Goal: Information Seeking & Learning: Learn about a topic

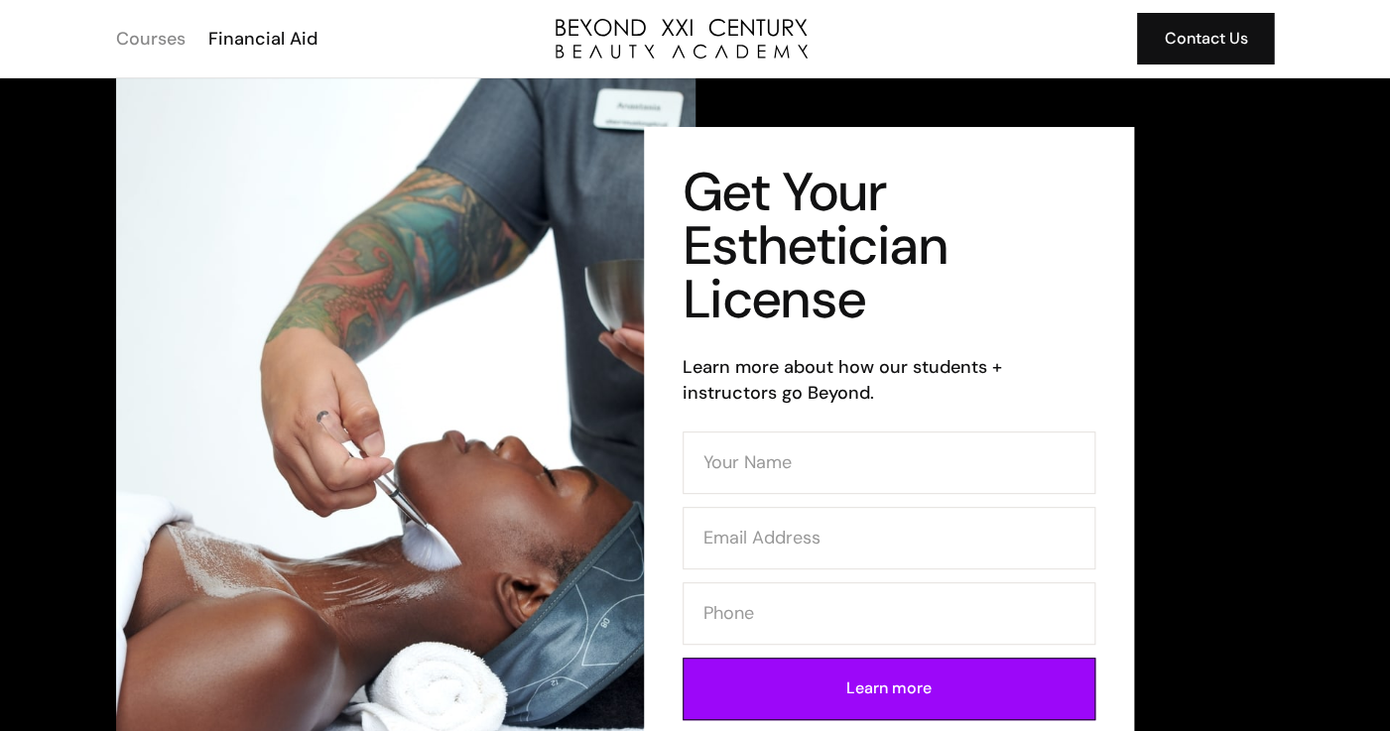
click at [176, 37] on div "Courses" at bounding box center [150, 39] width 69 height 26
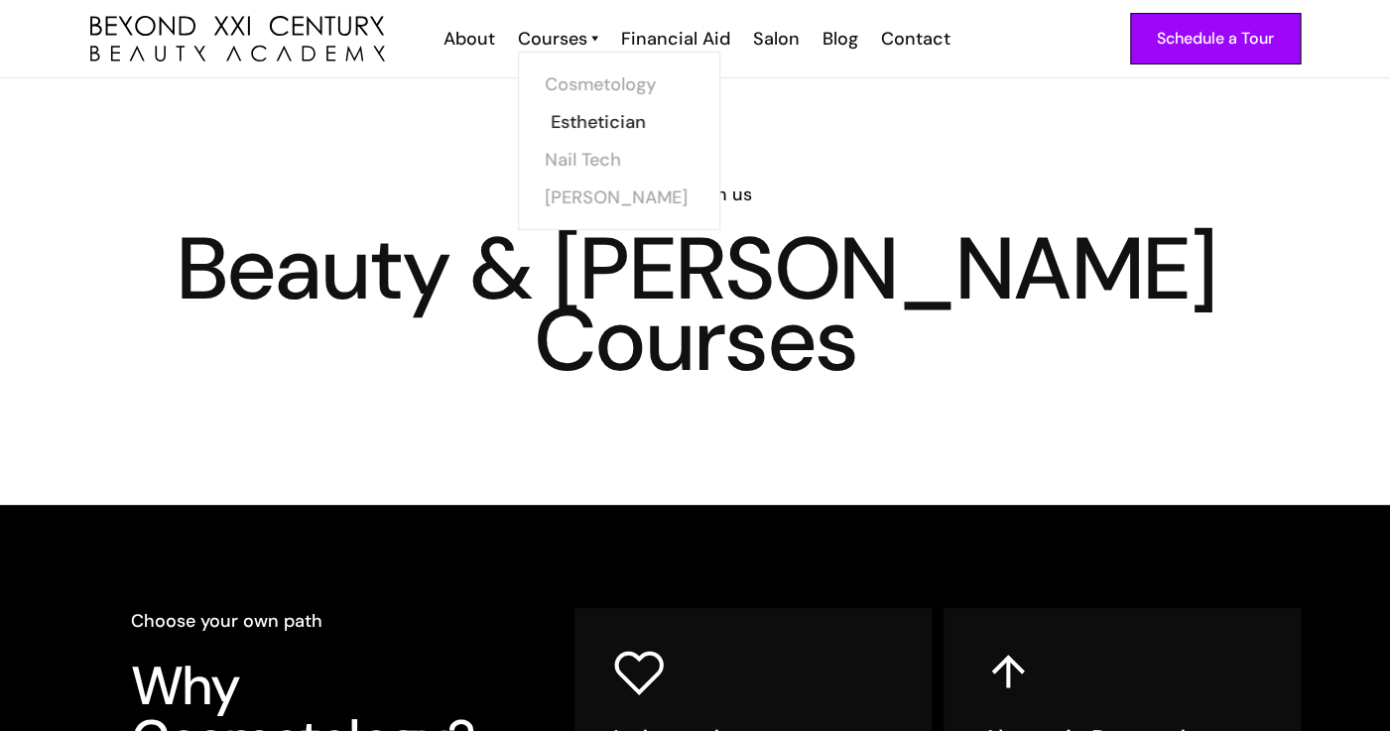
click at [576, 122] on link "Esthetician" at bounding box center [625, 122] width 149 height 38
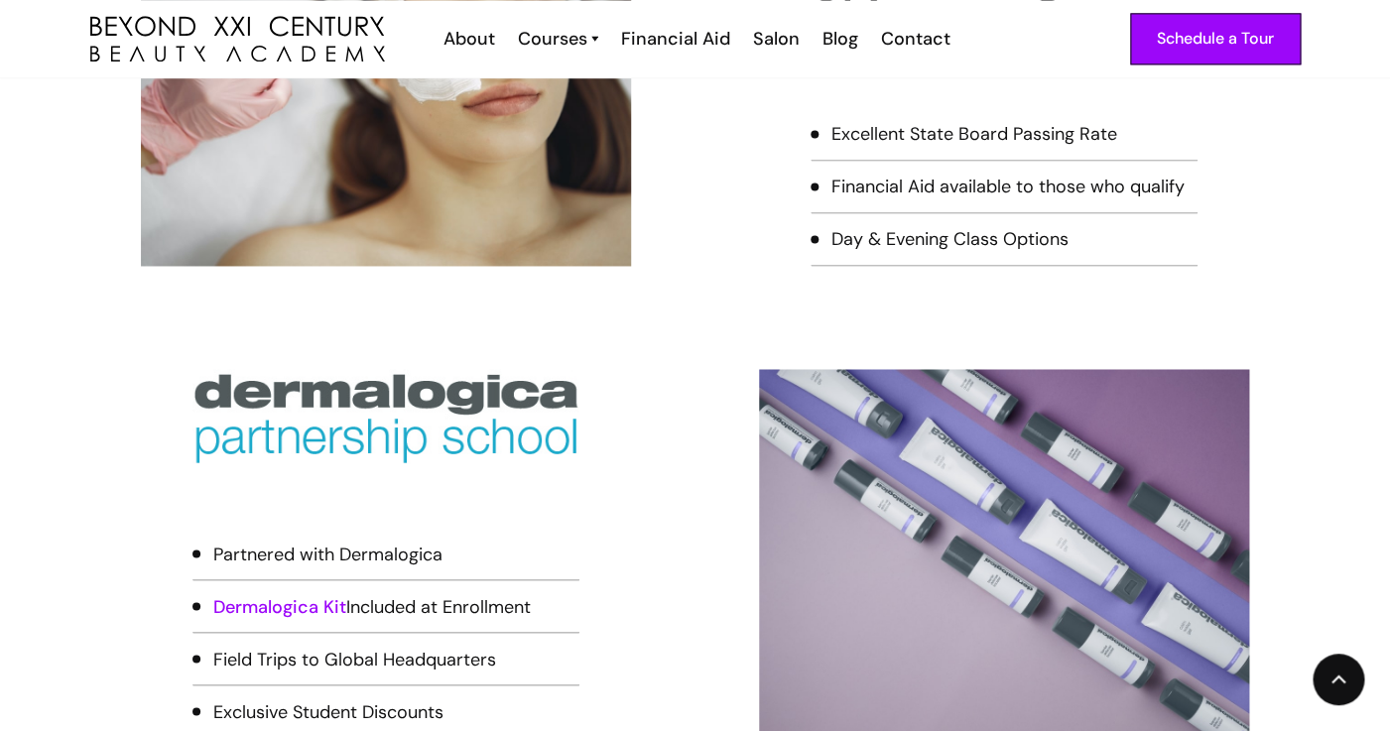
scroll to position [1012, 0]
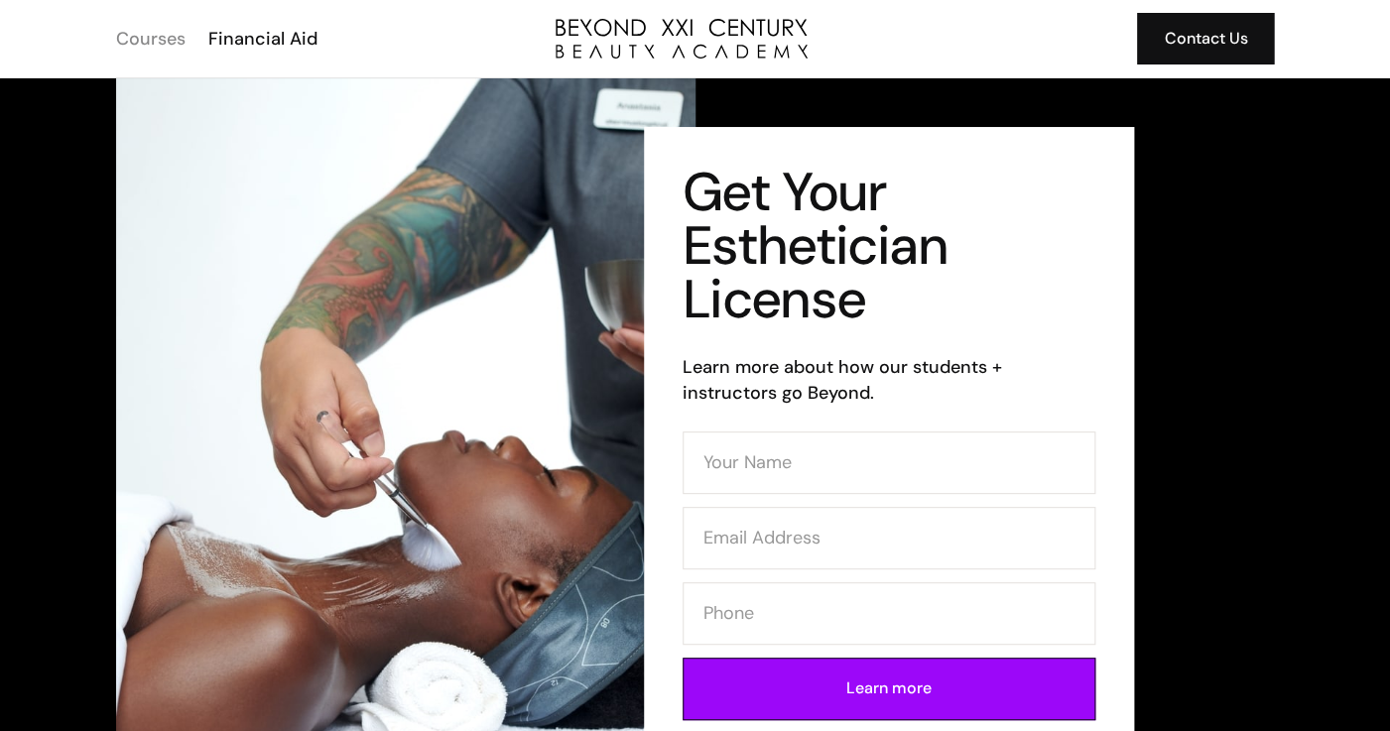
click at [144, 41] on div "Courses" at bounding box center [150, 39] width 69 height 26
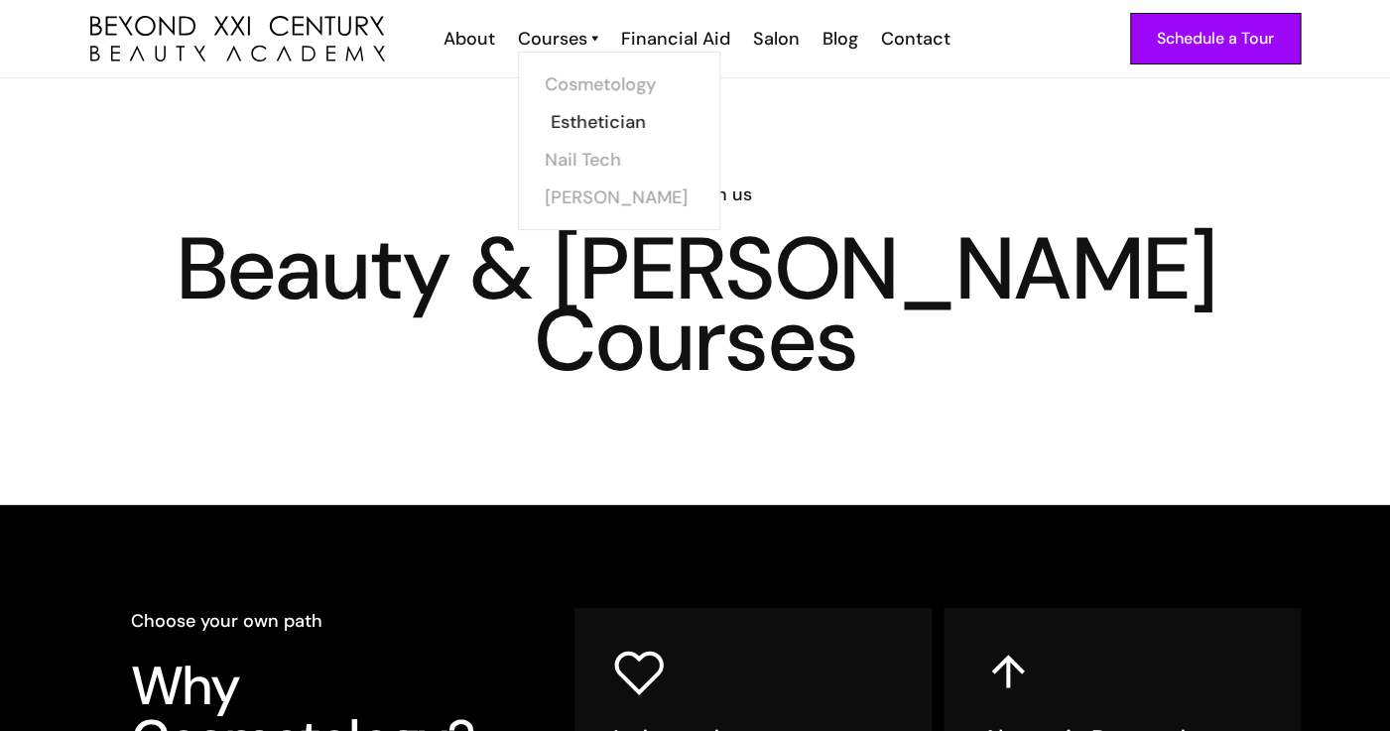
click at [579, 119] on link "Esthetician" at bounding box center [625, 122] width 149 height 38
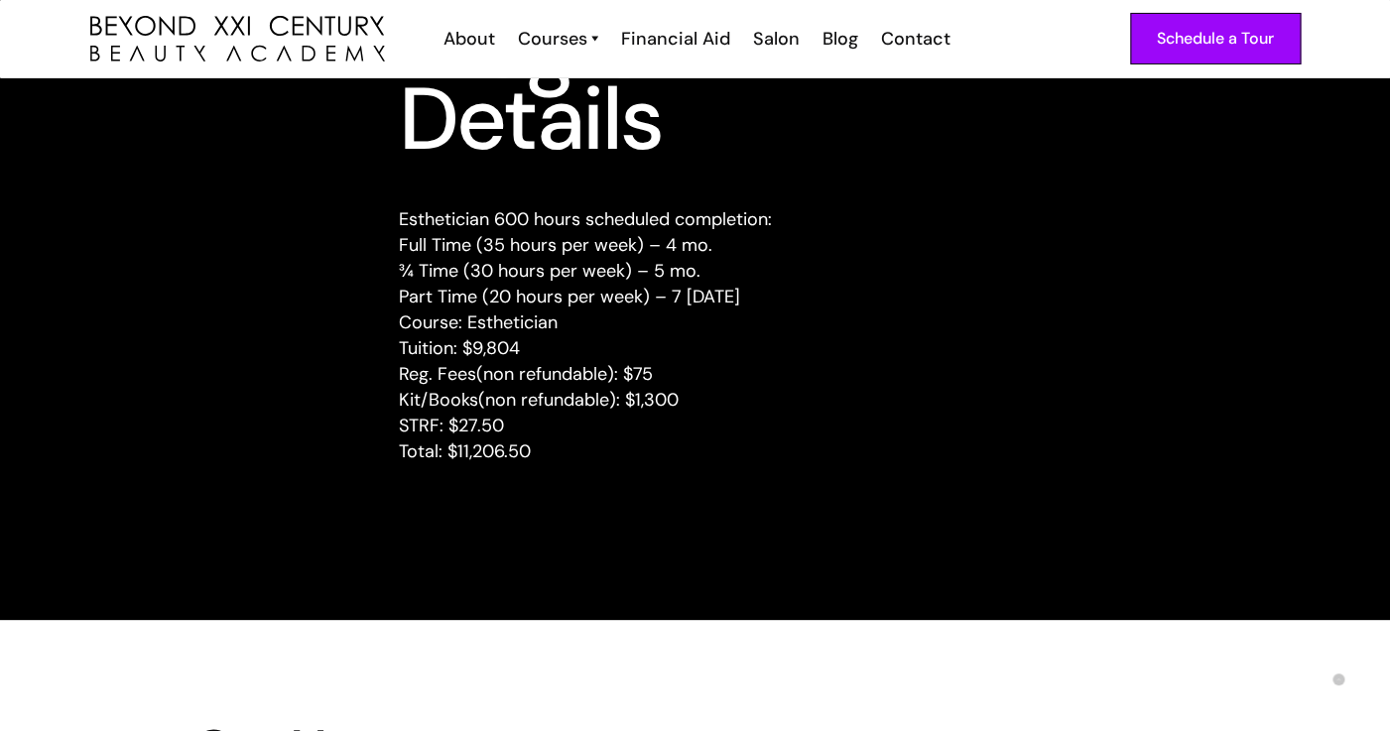
scroll to position [2492, 0]
